Goal: Communication & Community: Answer question/provide support

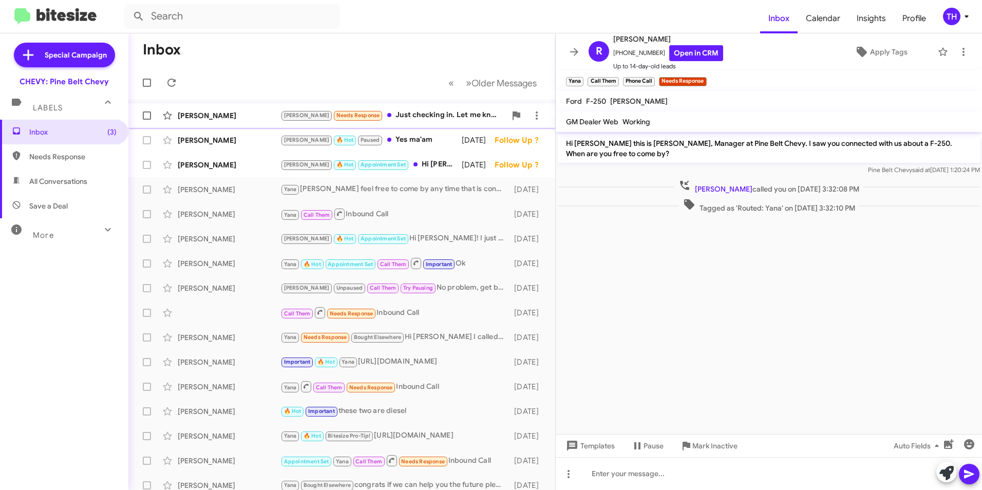
click at [227, 107] on div "[PERSON_NAME] Needs Response Just checking in. Let me know when the 2025's 2500…" at bounding box center [342, 115] width 411 height 21
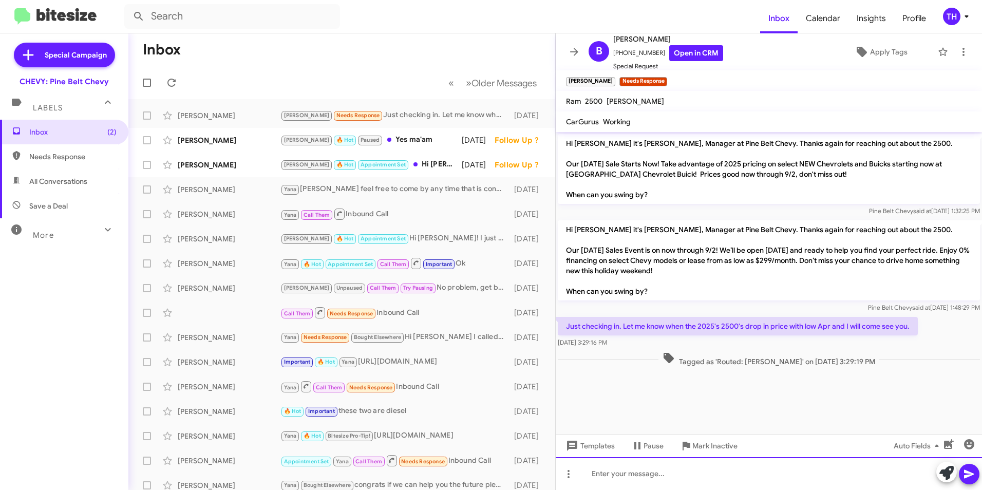
click at [598, 483] on div at bounding box center [769, 473] width 426 height 33
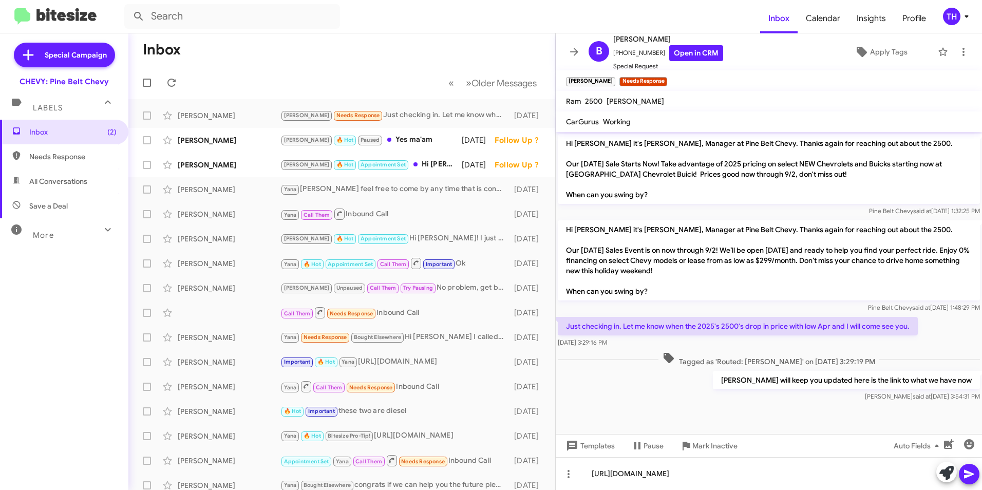
click at [967, 473] on icon at bounding box center [969, 474] width 10 height 9
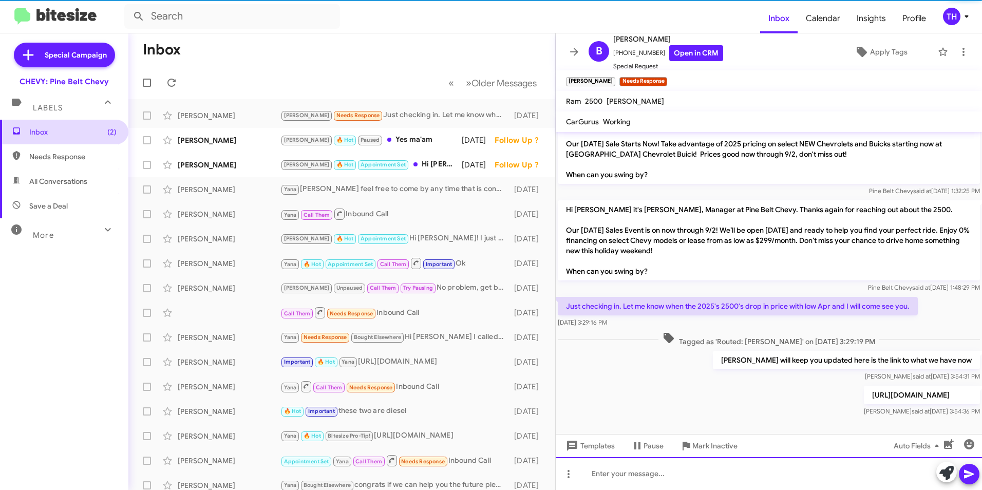
scroll to position [51, 0]
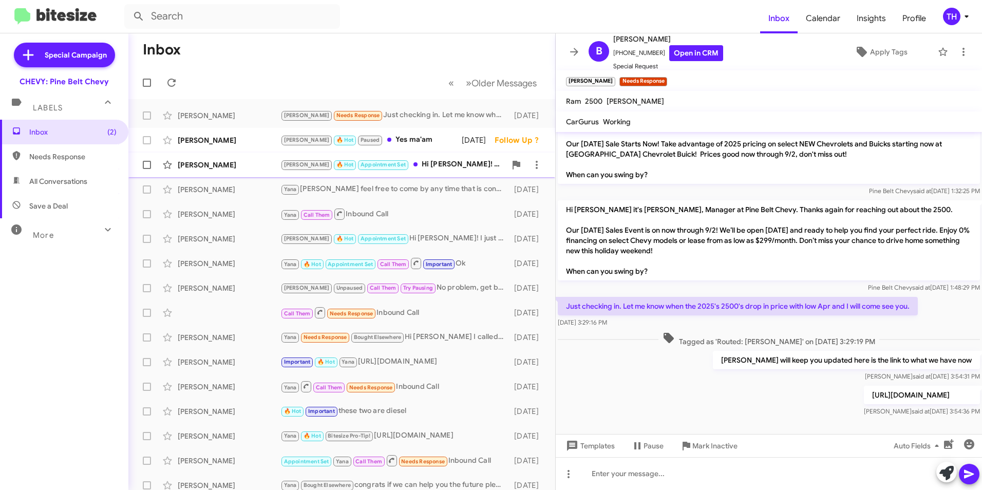
click at [190, 164] on div "[PERSON_NAME]" at bounding box center [229, 165] width 103 height 10
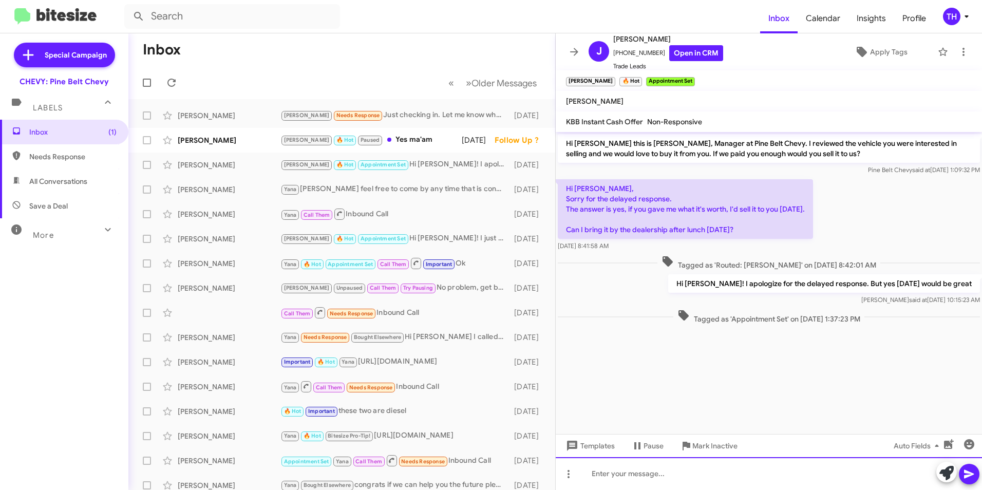
click at [590, 479] on div at bounding box center [769, 473] width 426 height 33
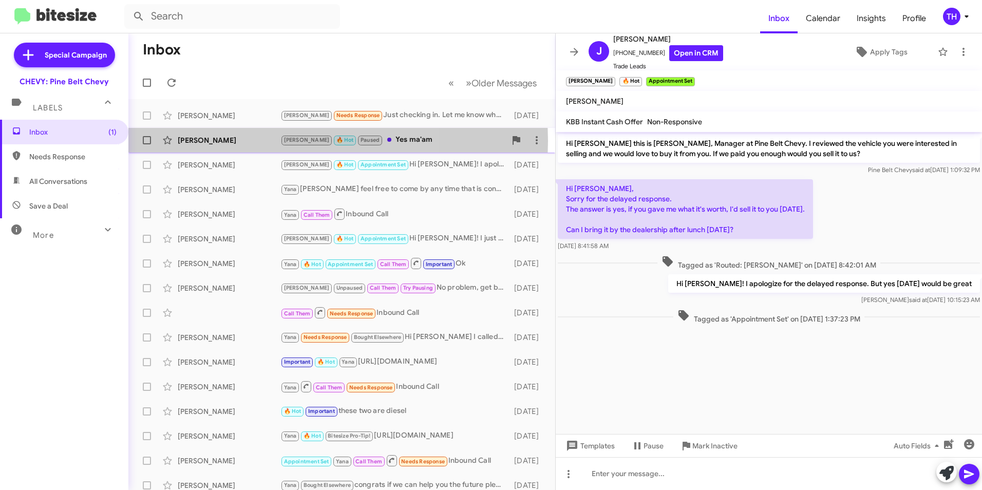
click at [232, 141] on div "[PERSON_NAME]" at bounding box center [229, 140] width 103 height 10
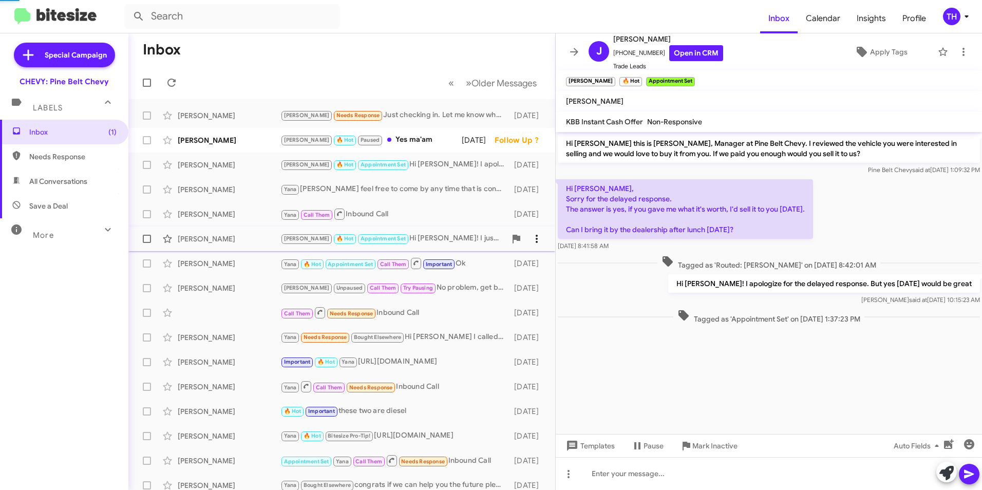
scroll to position [323, 0]
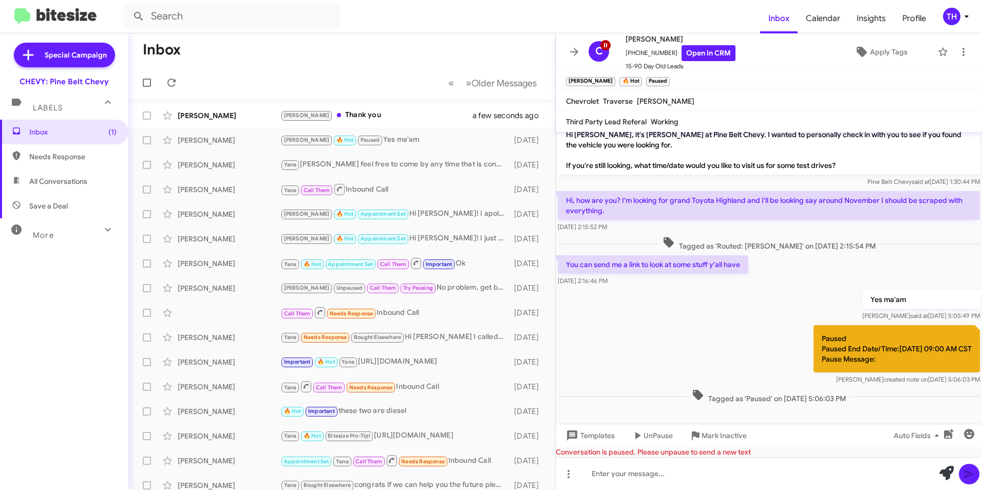
click at [743, 280] on div "[DATE] 2:16:46 PM" at bounding box center [653, 281] width 191 height 10
click at [626, 474] on div at bounding box center [769, 473] width 426 height 33
click at [793, 477] on div "[URL][DOMAIN_NAME]" at bounding box center [769, 473] width 426 height 33
click at [645, 434] on span "UnPause" at bounding box center [658, 435] width 29 height 18
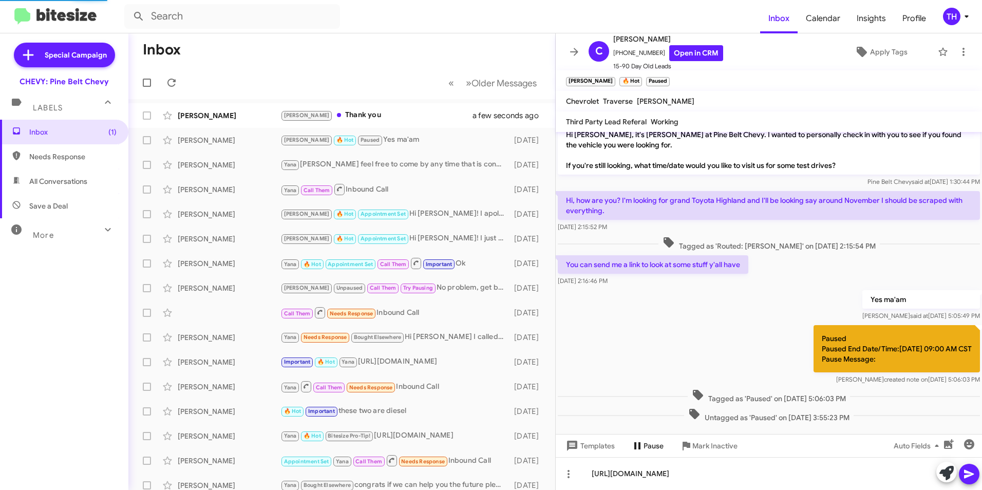
scroll to position [0, 0]
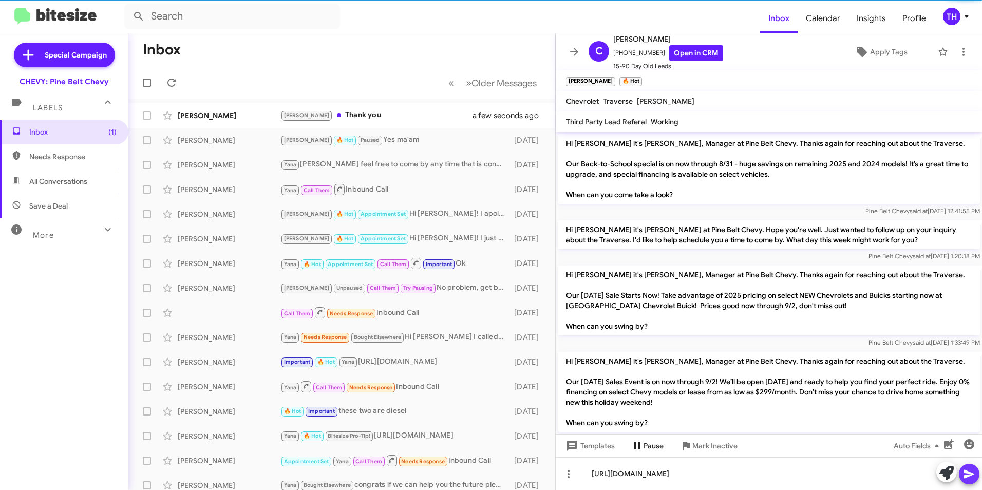
click at [967, 478] on icon at bounding box center [969, 474] width 12 height 12
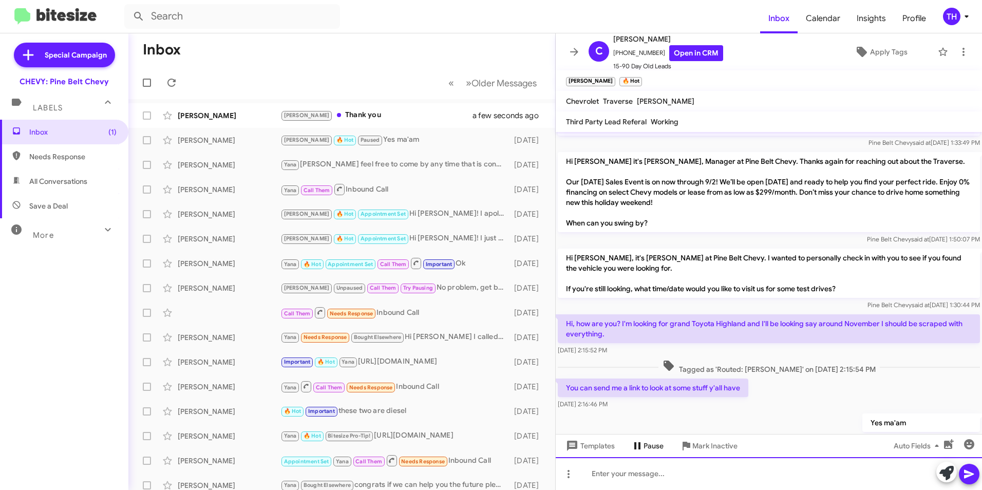
scroll to position [382, 0]
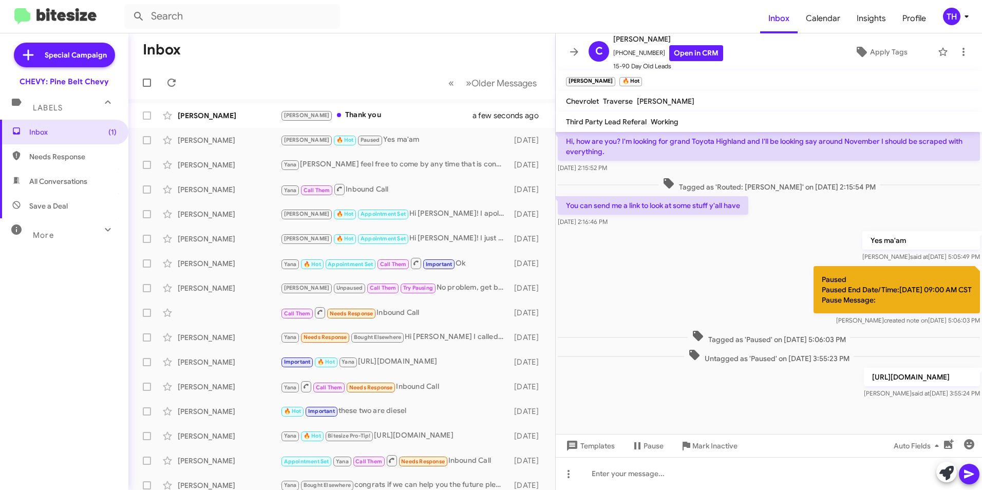
click at [639, 445] on icon at bounding box center [638, 445] width 6 height 7
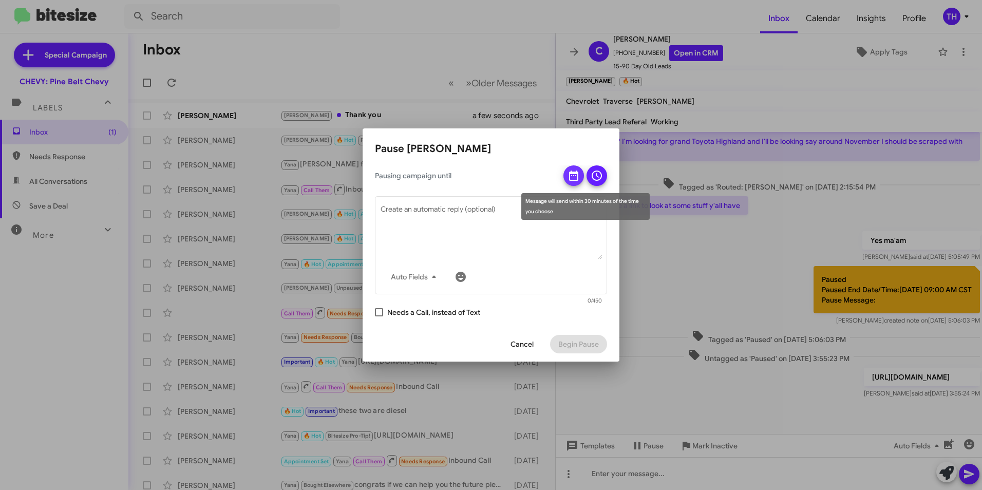
click at [576, 177] on icon at bounding box center [574, 176] width 12 height 12
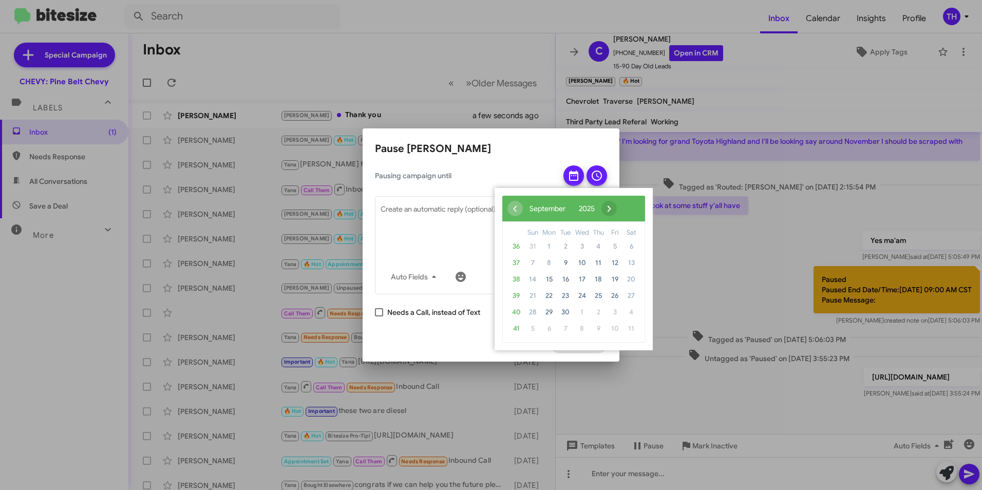
click at [617, 206] on span "›" at bounding box center [609, 208] width 15 height 15
click at [609, 205] on span "›" at bounding box center [600, 208] width 15 height 15
click at [599, 262] on span "6" at bounding box center [598, 263] width 16 height 16
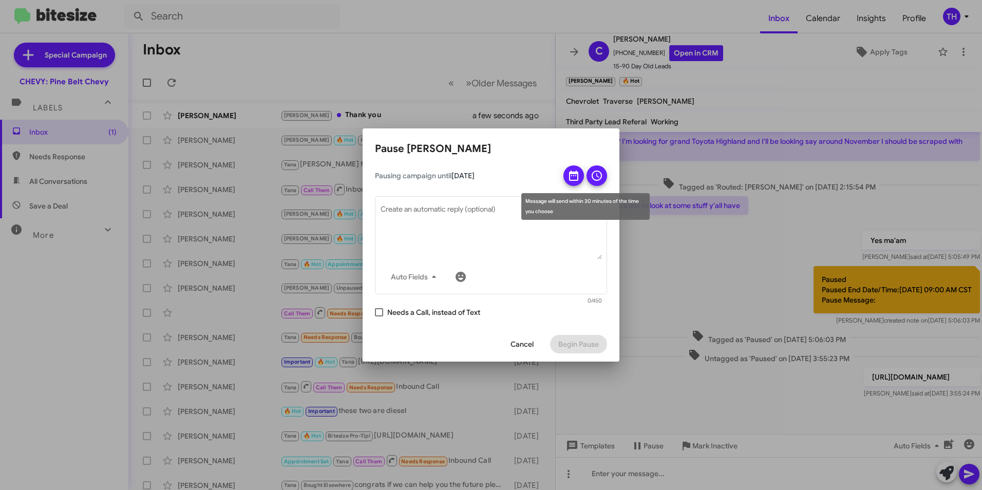
click at [594, 174] on icon at bounding box center [597, 176] width 12 height 12
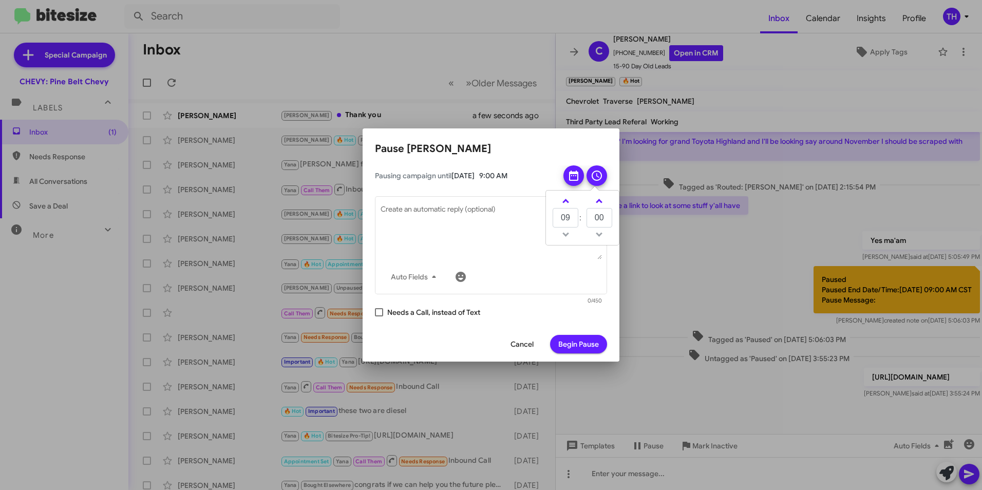
click at [577, 345] on span "Begin Pause" at bounding box center [579, 344] width 41 height 18
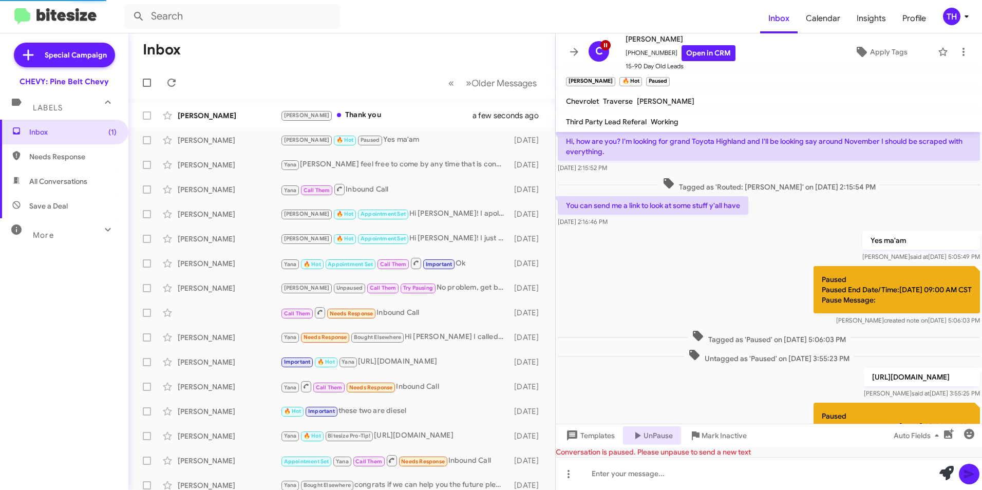
scroll to position [0, 0]
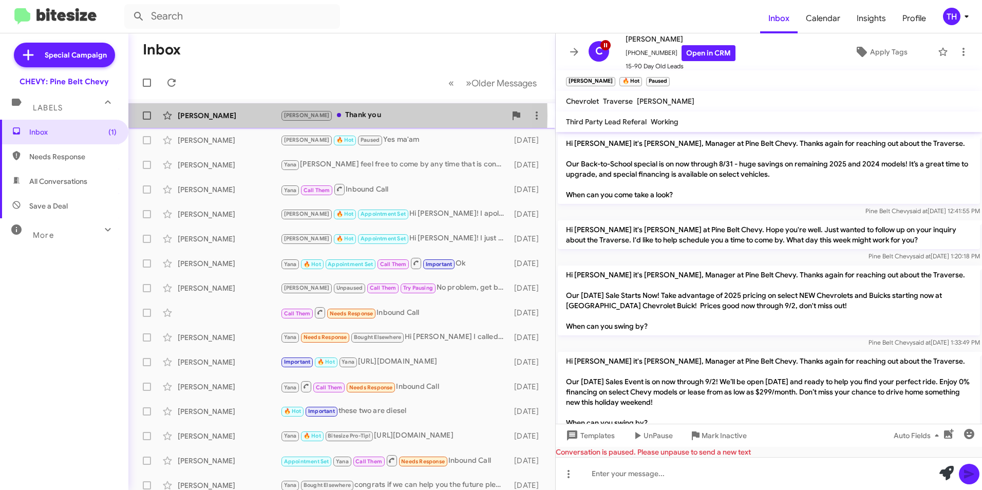
click at [213, 116] on div "[PERSON_NAME]" at bounding box center [229, 115] width 103 height 10
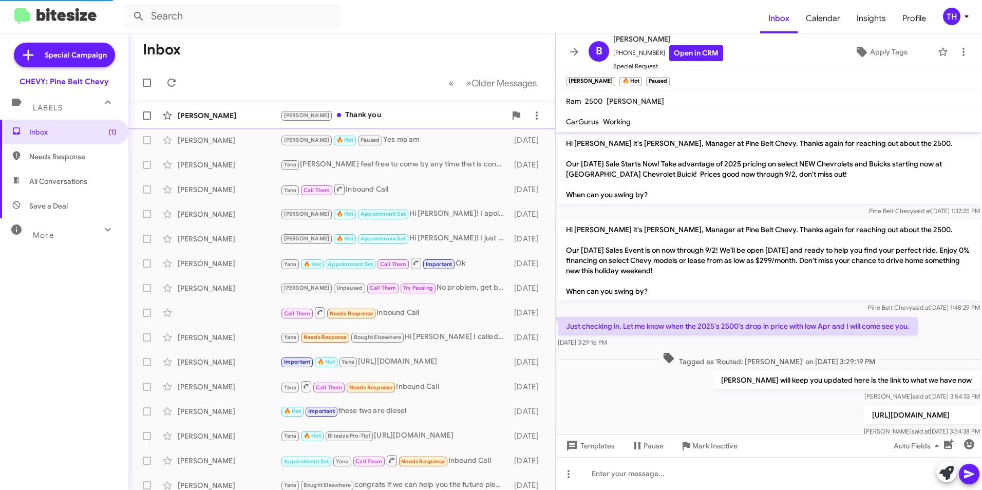
scroll to position [88, 0]
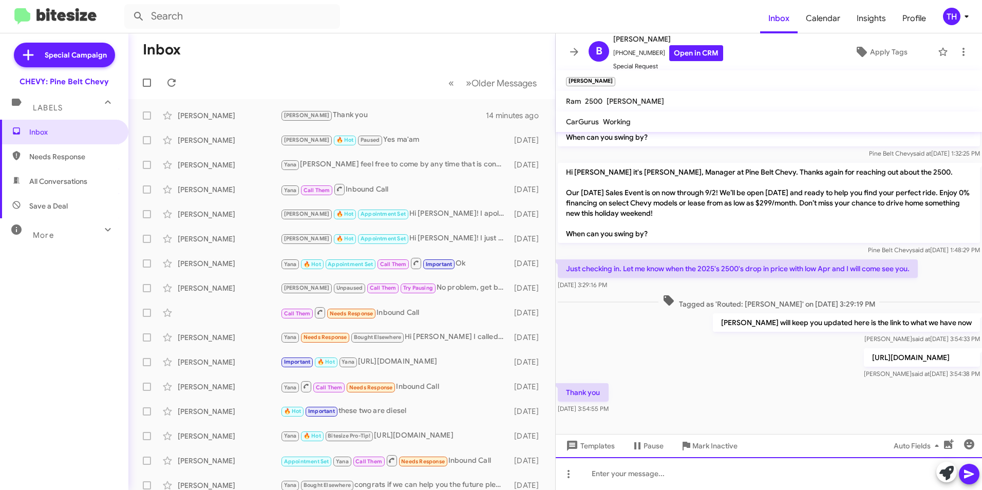
click at [625, 478] on div at bounding box center [769, 473] width 426 height 33
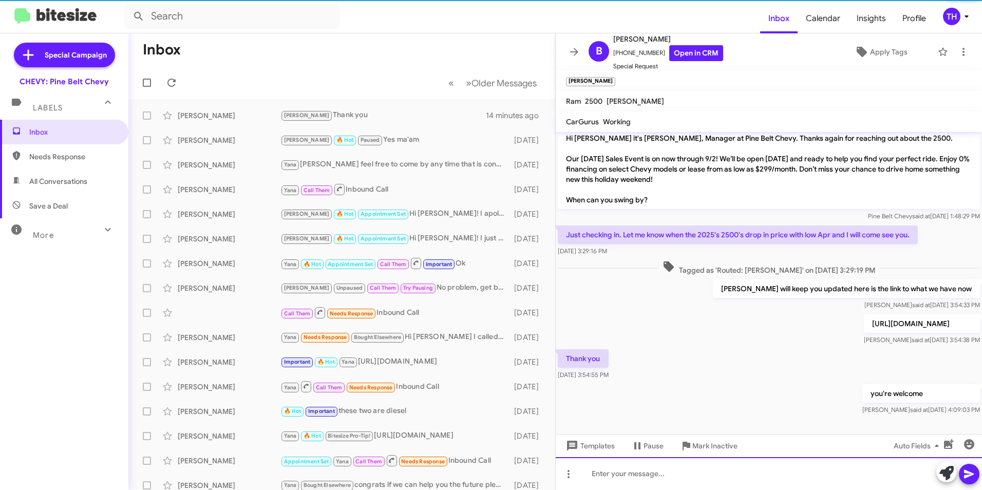
scroll to position [126, 0]
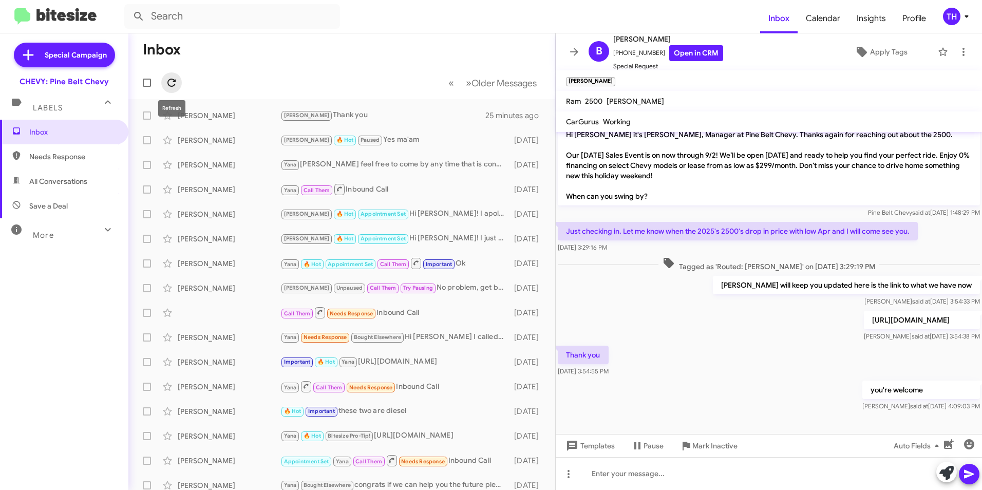
click at [166, 76] on button at bounding box center [171, 82] width 21 height 21
